Goal: Information Seeking & Learning: Learn about a topic

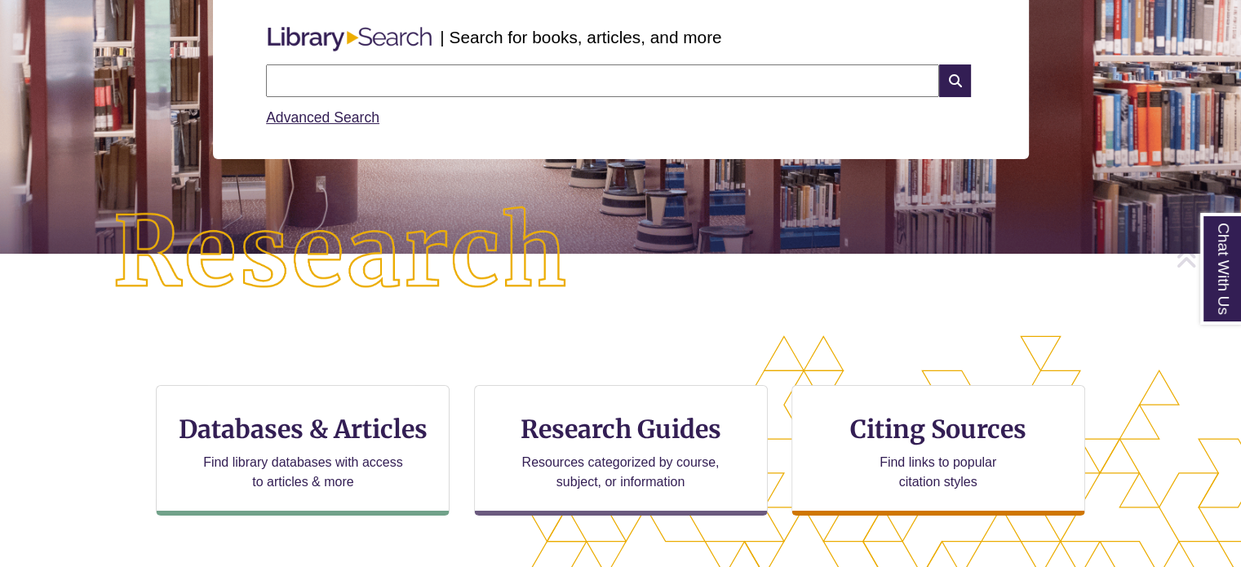
scroll to position [220, 0]
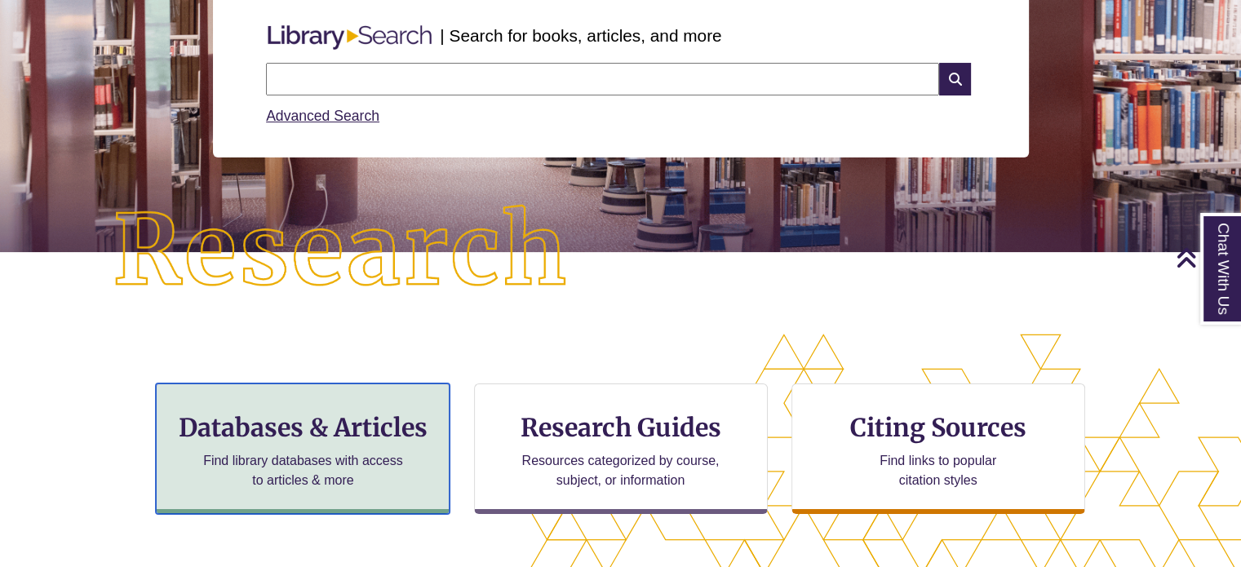
click at [296, 437] on h3 "Databases & Articles" at bounding box center [303, 427] width 266 height 31
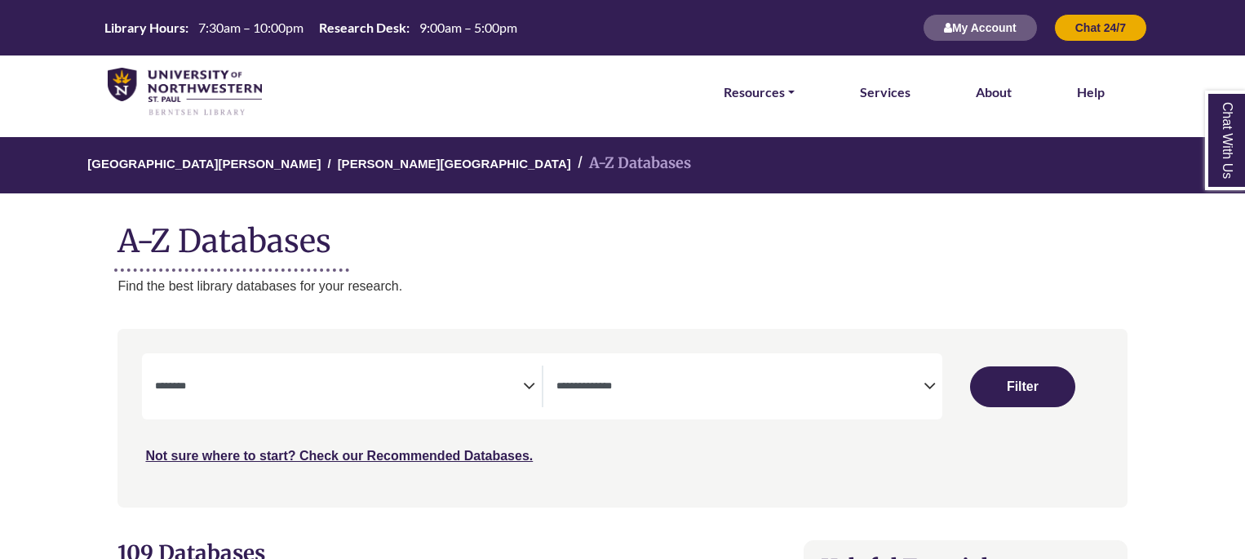
select select "Database Subject Filter"
select select "Database Types Filter"
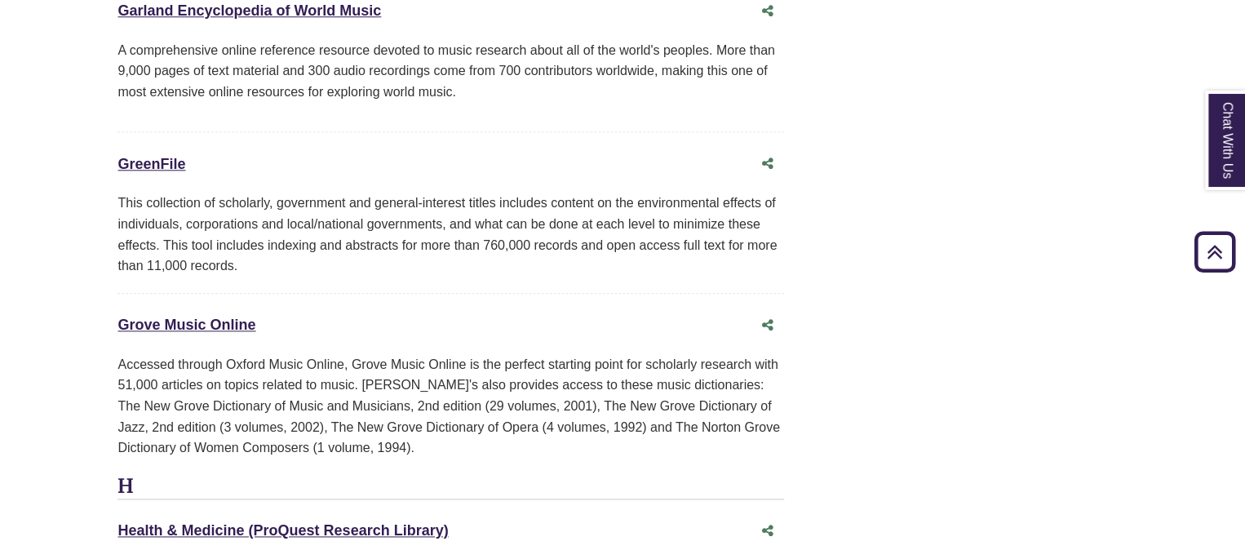
scroll to position [7071, 0]
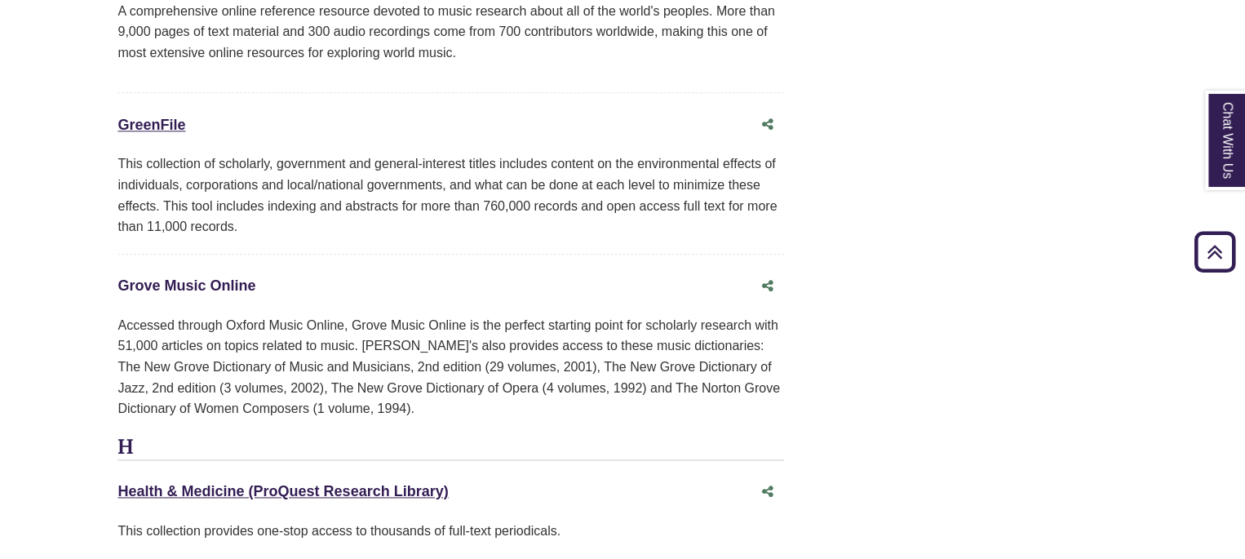
click at [175, 277] on link "Grove Music Online This link opens in a new window" at bounding box center [186, 285] width 138 height 16
